Goal: Complete application form: Complete application form

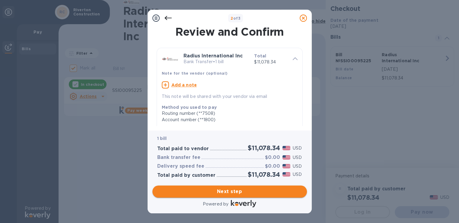
click at [235, 191] on span "Next step" at bounding box center [229, 191] width 145 height 7
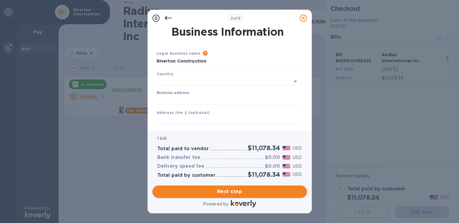
type input "[GEOGRAPHIC_DATA]"
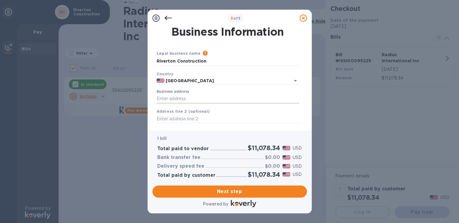
click at [179, 101] on input "Business address" at bounding box center [228, 98] width 143 height 9
type input "[STREET_ADDRESS]"
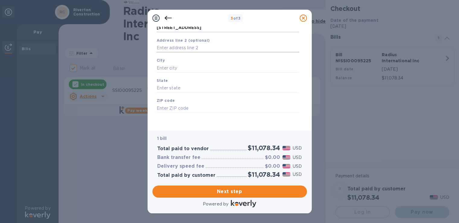
scroll to position [73, 0]
click at [185, 63] on input "text" at bounding box center [228, 66] width 143 height 9
type input "[PERSON_NAME]"
type input "NH"
type input "03242"
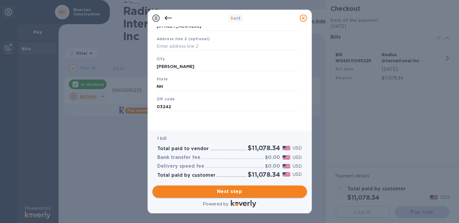
click at [231, 191] on span "Next step" at bounding box center [229, 191] width 145 height 7
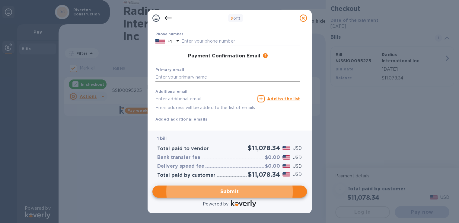
click at [224, 79] on input "text" at bounding box center [228, 77] width 145 height 9
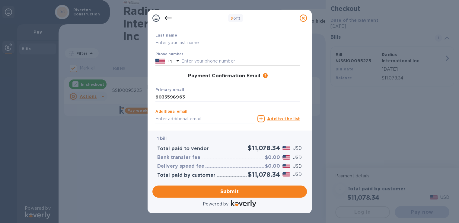
scroll to position [43, 0]
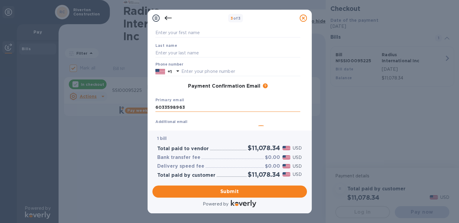
drag, startPoint x: 189, startPoint y: 108, endPoint x: 155, endPoint y: 110, distance: 33.9
click at [156, 110] on input "6033598963" at bounding box center [228, 107] width 145 height 9
type input "[PERSON_NAME][EMAIL_ADDRESS][DOMAIN_NAME]"
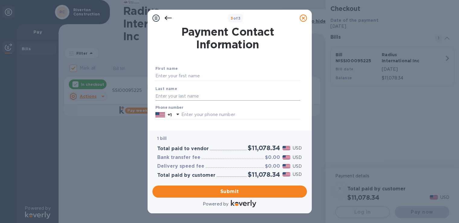
scroll to position [0, 0]
click at [176, 75] on input "text" at bounding box center [228, 76] width 145 height 9
type input "[PERSON_NAME]"
type input "6034283336"
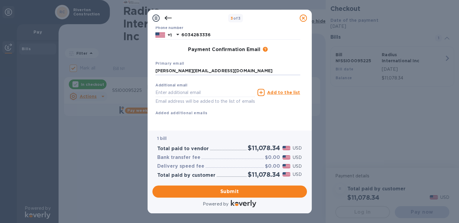
scroll to position [87, 0]
click at [238, 191] on span "Submit" at bounding box center [229, 191] width 145 height 7
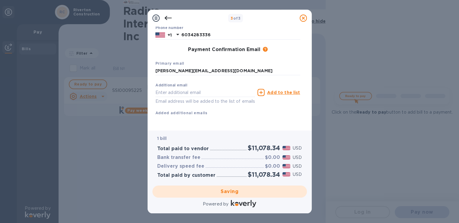
checkbox input "false"
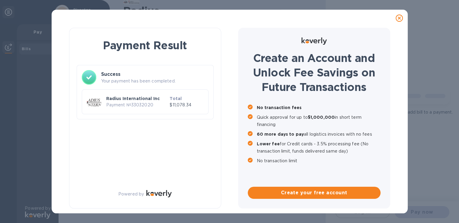
scroll to position [0, 0]
